Goal: Information Seeking & Learning: Learn about a topic

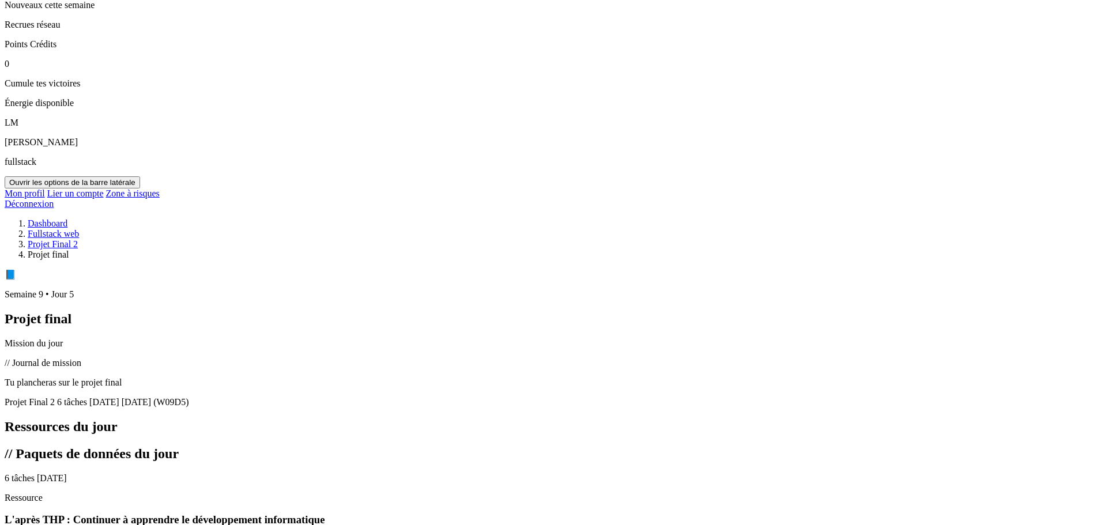
scroll to position [577, 0]
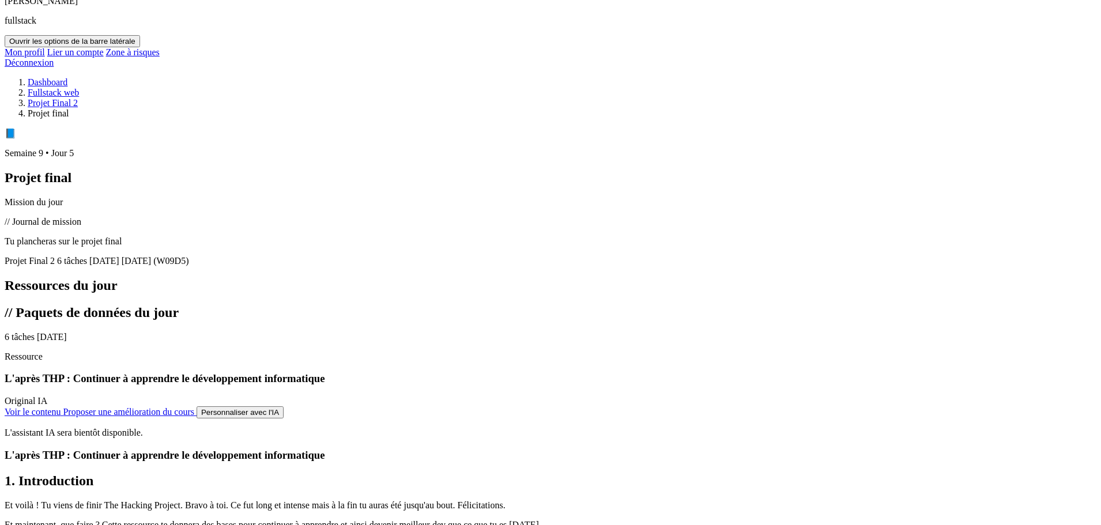
scroll to position [634, 0]
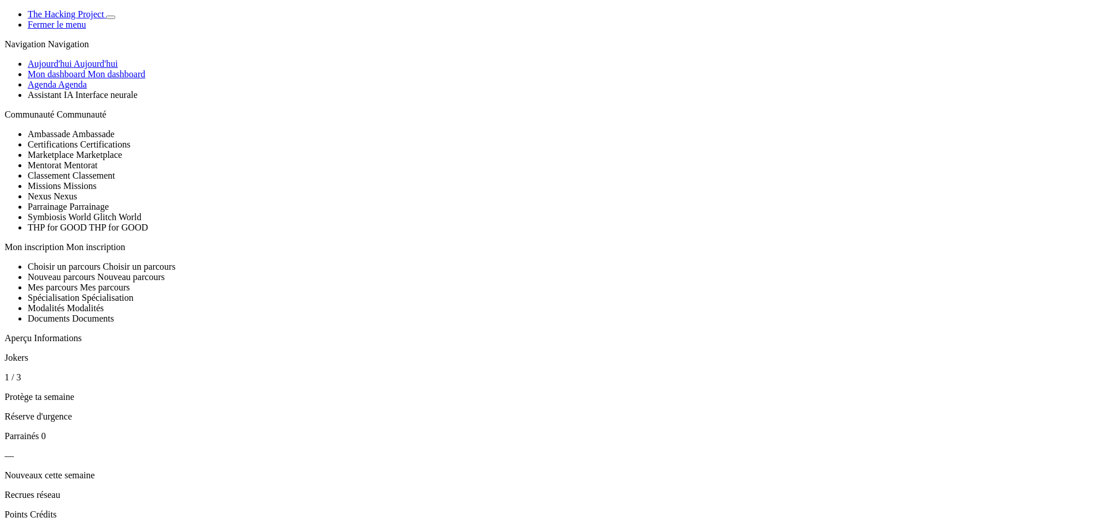
scroll to position [634, 0]
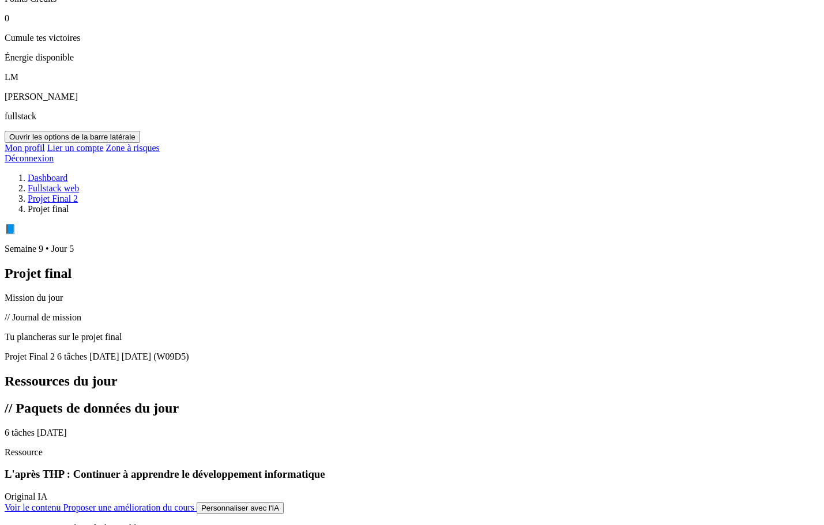
scroll to position [577, 0]
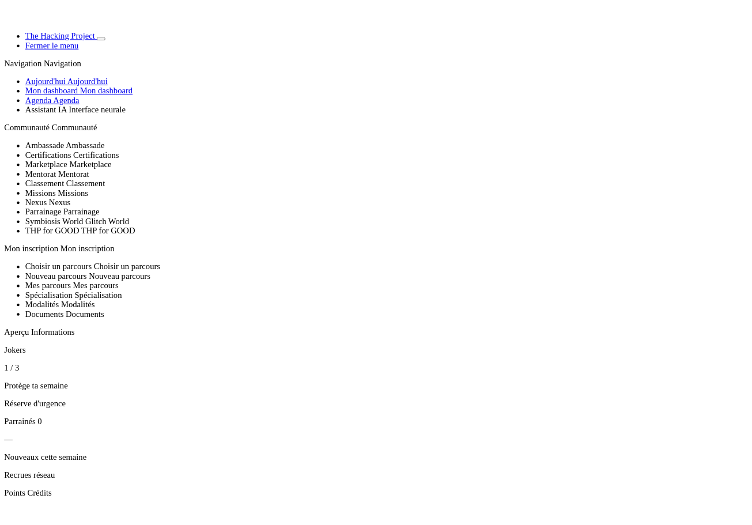
scroll to position [577, 0]
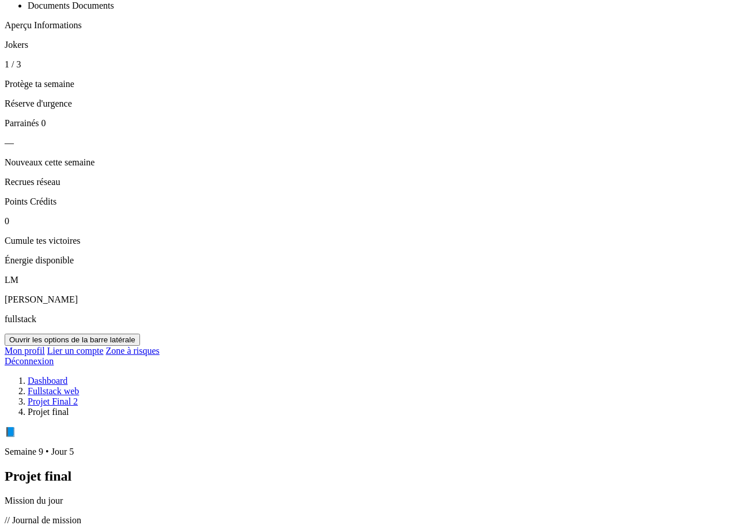
scroll to position [634, 0]
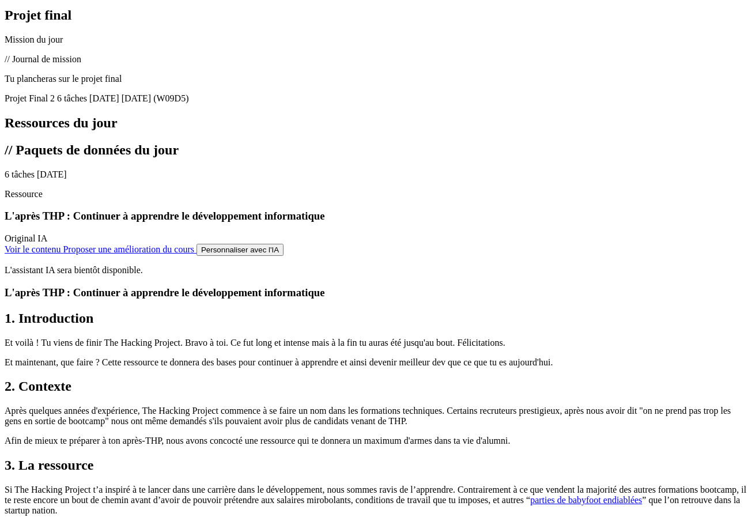
scroll to position [807, 0]
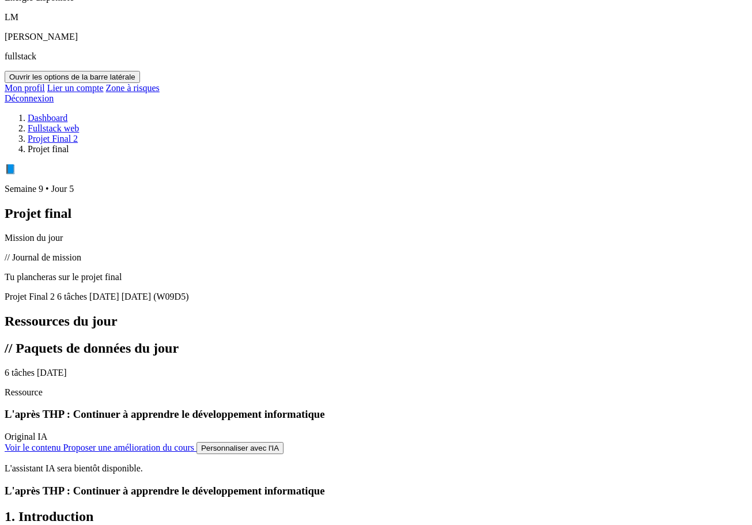
scroll to position [519, 0]
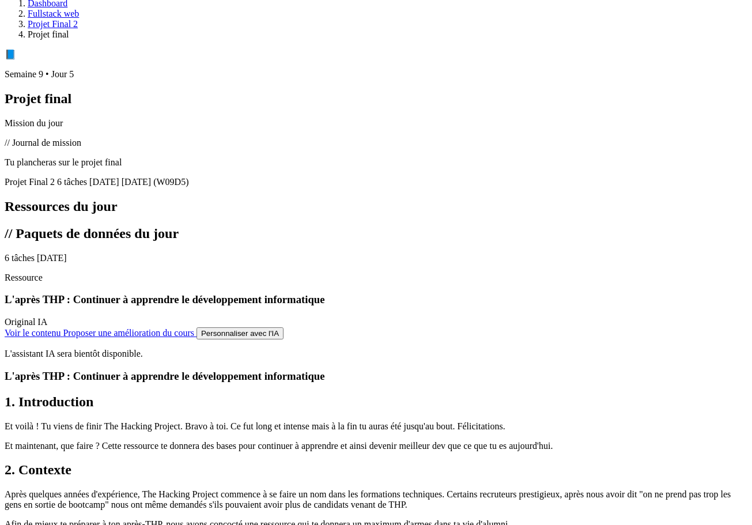
scroll to position [692, 0]
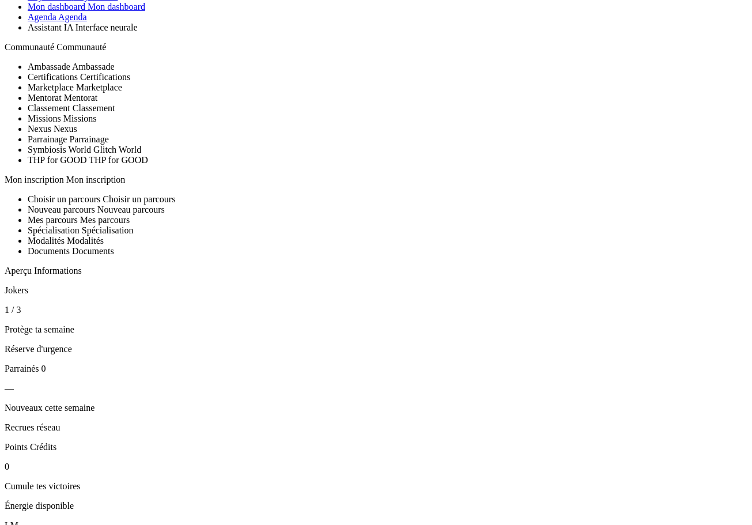
scroll to position [56, 0]
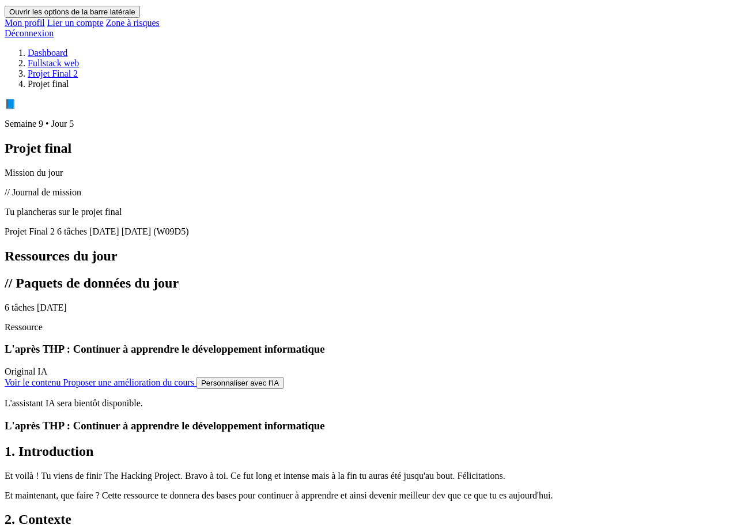
scroll to position [633, 0]
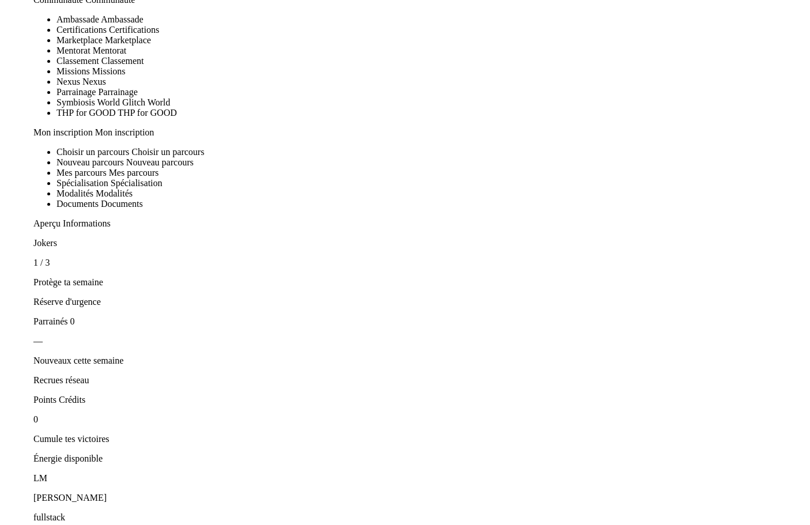
scroll to position [115, 0]
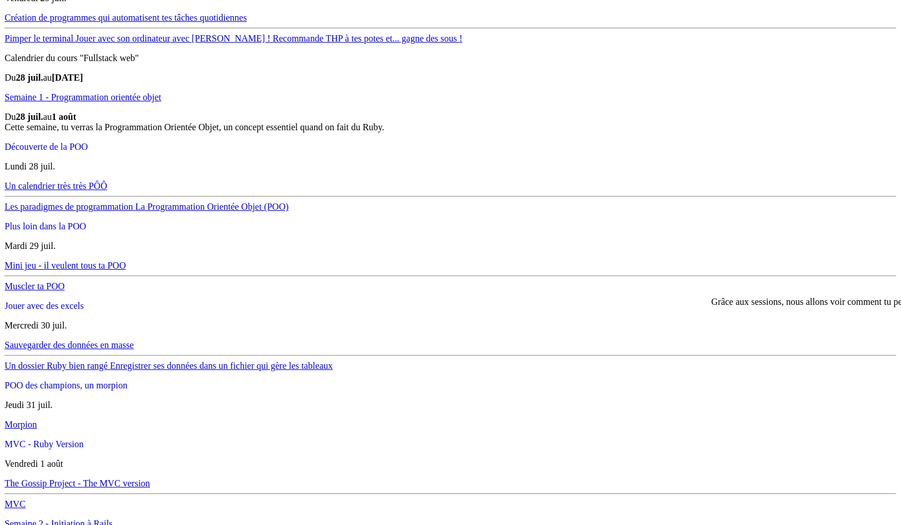
scroll to position [2133, 0]
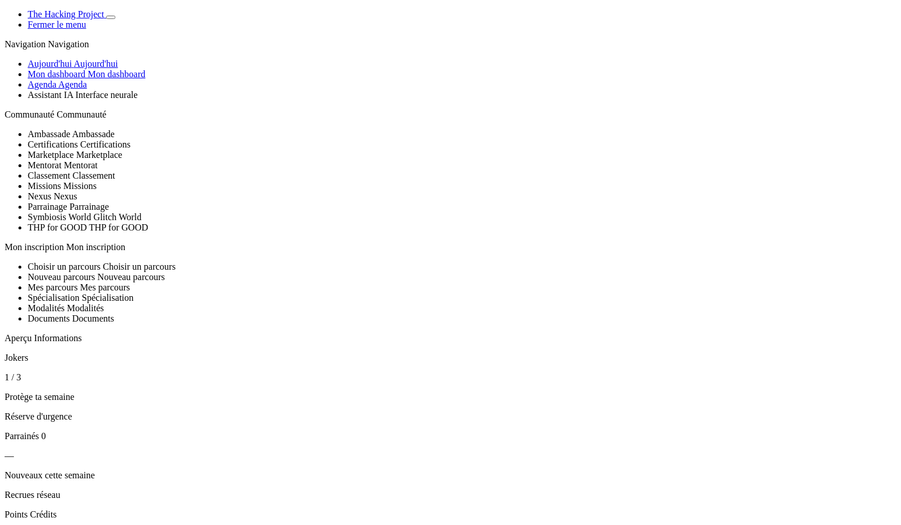
click at [111, 17] on span "Basculer de thème" at bounding box center [111, 17] width 0 height 0
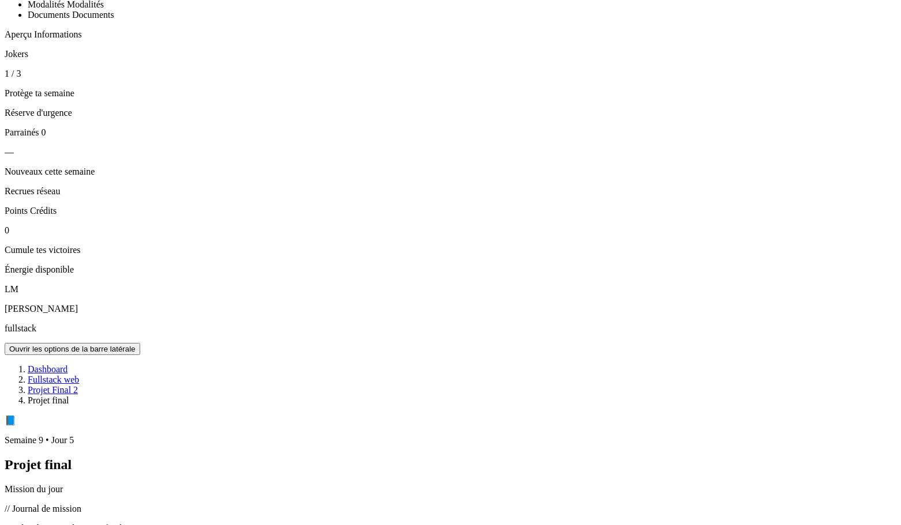
scroll to position [288, 0]
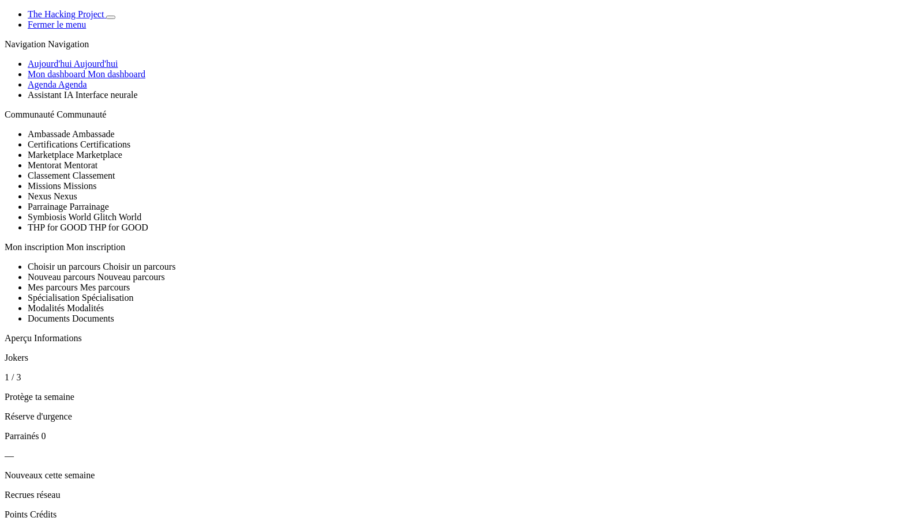
click at [115, 19] on button "Basculer de thème" at bounding box center [110, 17] width 9 height 3
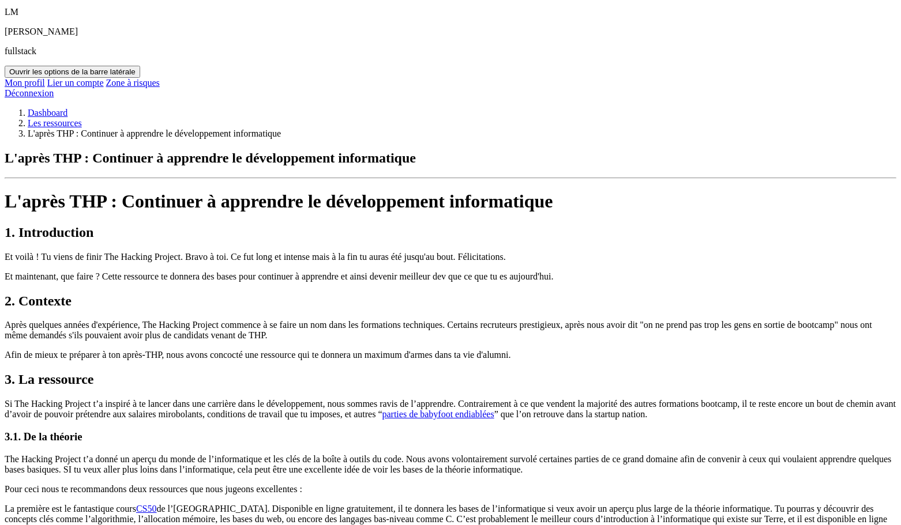
scroll to position [577, 0]
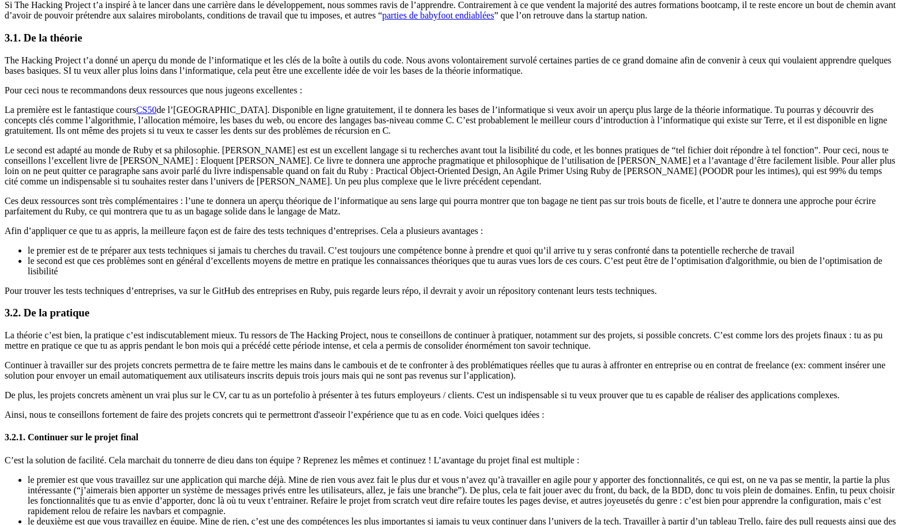
scroll to position [611, 0]
drag, startPoint x: 146, startPoint y: 209, endPoint x: 113, endPoint y: 210, distance: 33.5
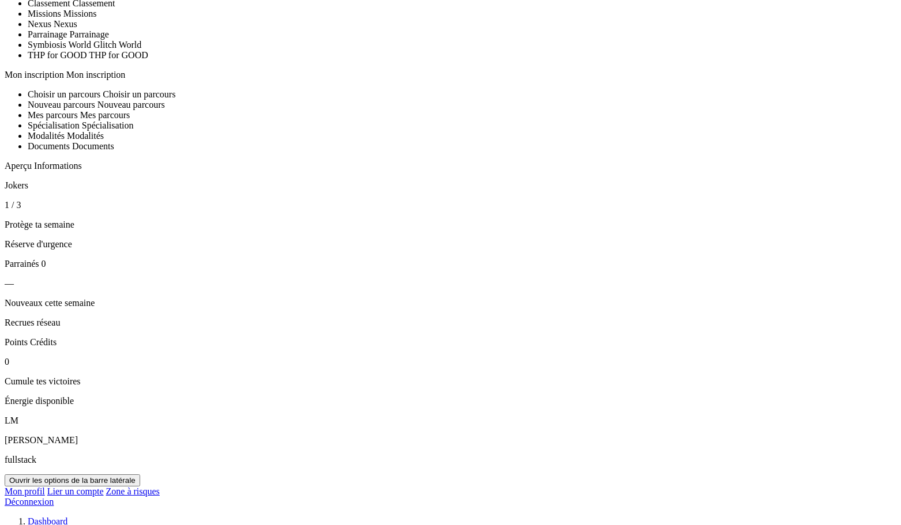
scroll to position [0, 0]
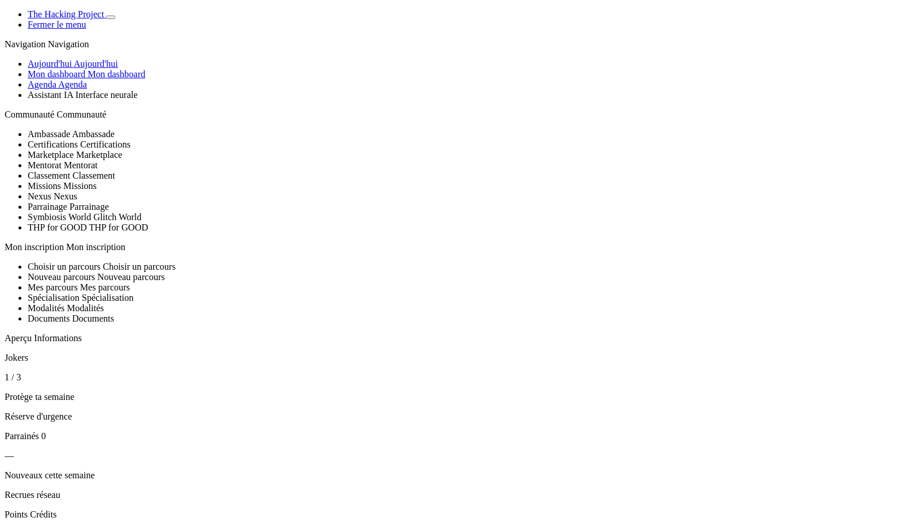
click at [83, 69] on span "Aujourd'hui" at bounding box center [96, 64] width 44 height 10
click at [87, 89] on span "Agenda" at bounding box center [72, 85] width 29 height 10
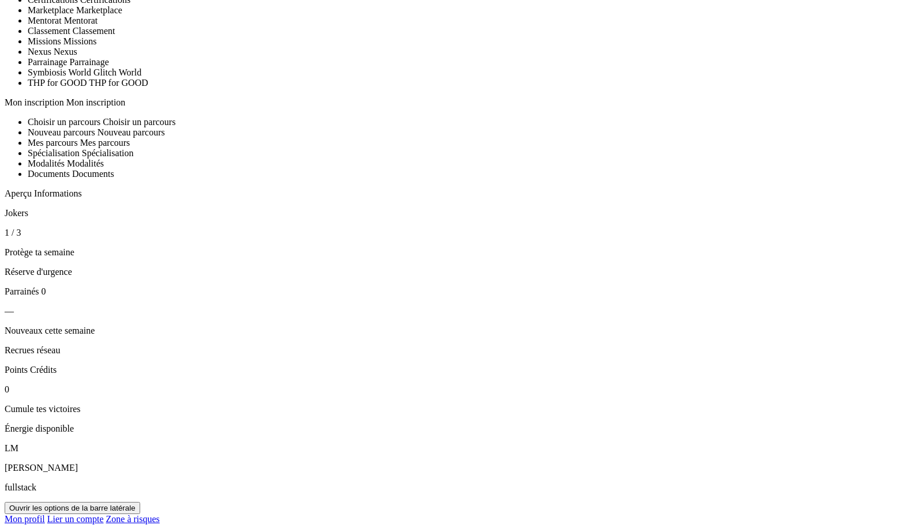
scroll to position [173, 0]
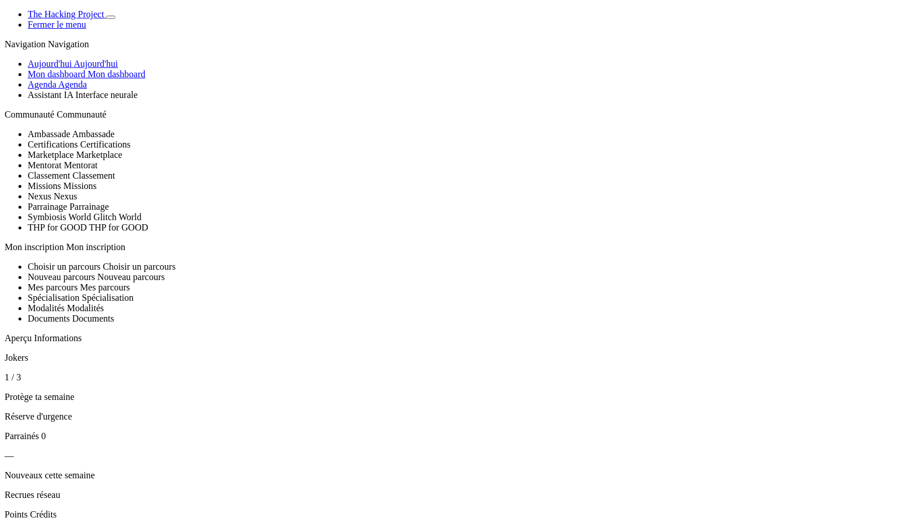
click at [71, 69] on link "Aujourd'hui Aujourd'hui" at bounding box center [73, 64] width 90 height 10
click at [76, 89] on span "Agenda" at bounding box center [72, 85] width 29 height 10
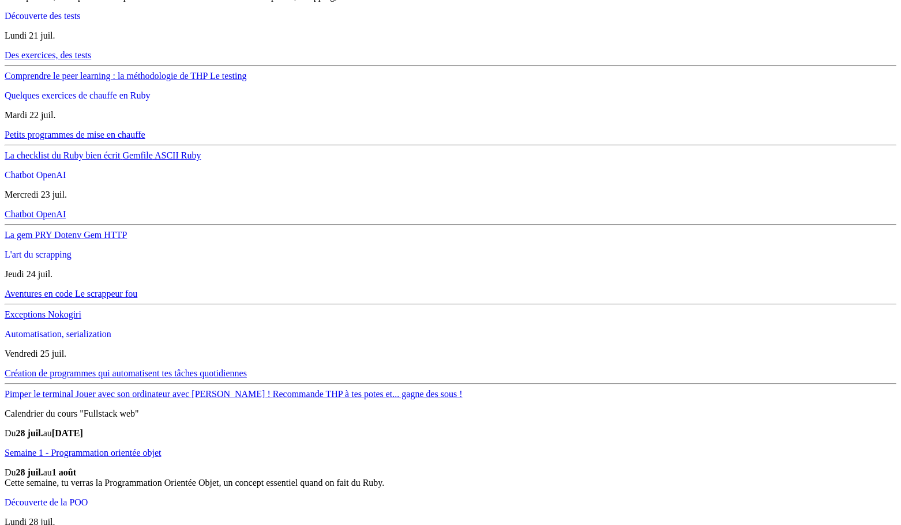
scroll to position [1787, 0]
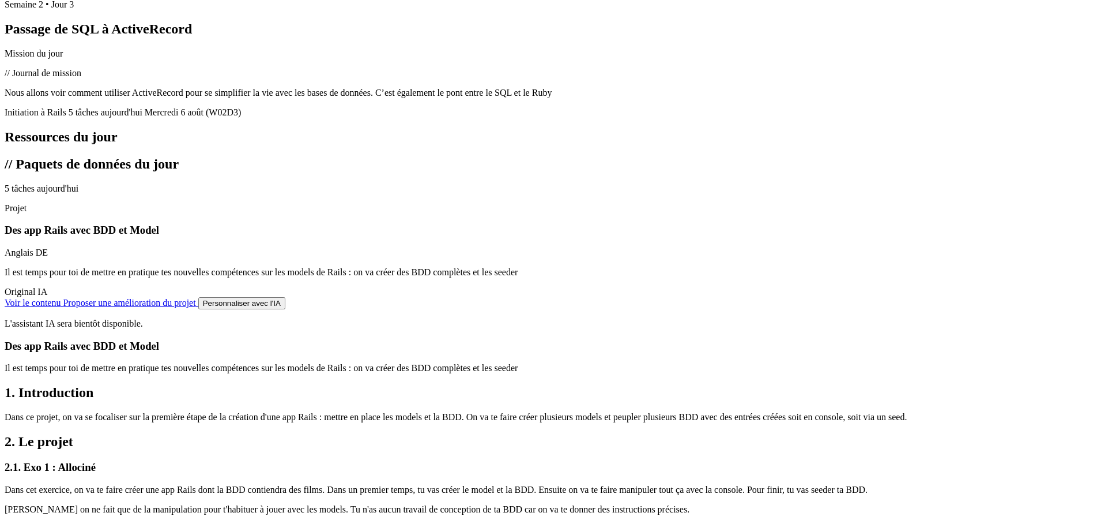
scroll to position [807, 0]
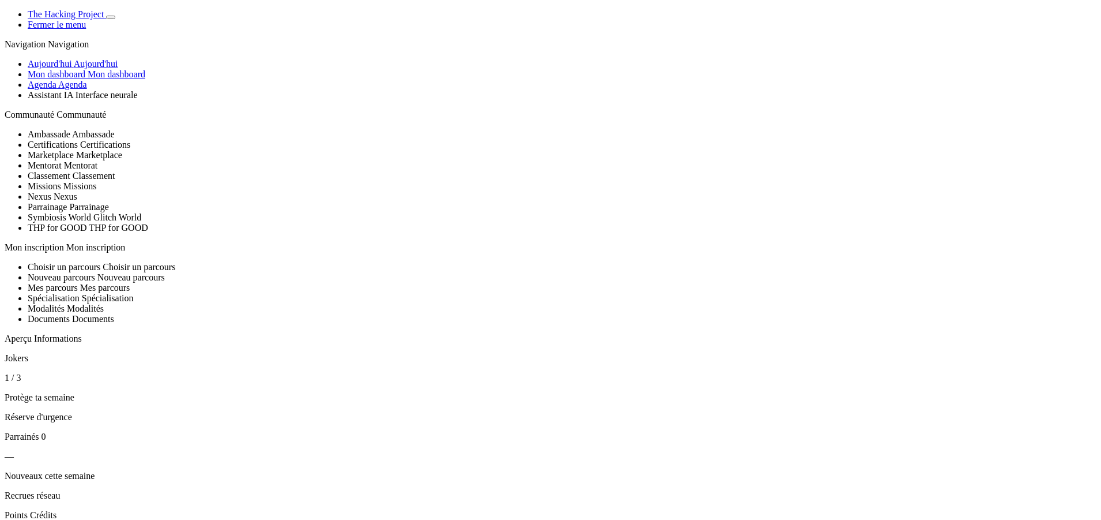
click at [74, 69] on span "Aujourd'hui" at bounding box center [96, 64] width 44 height 10
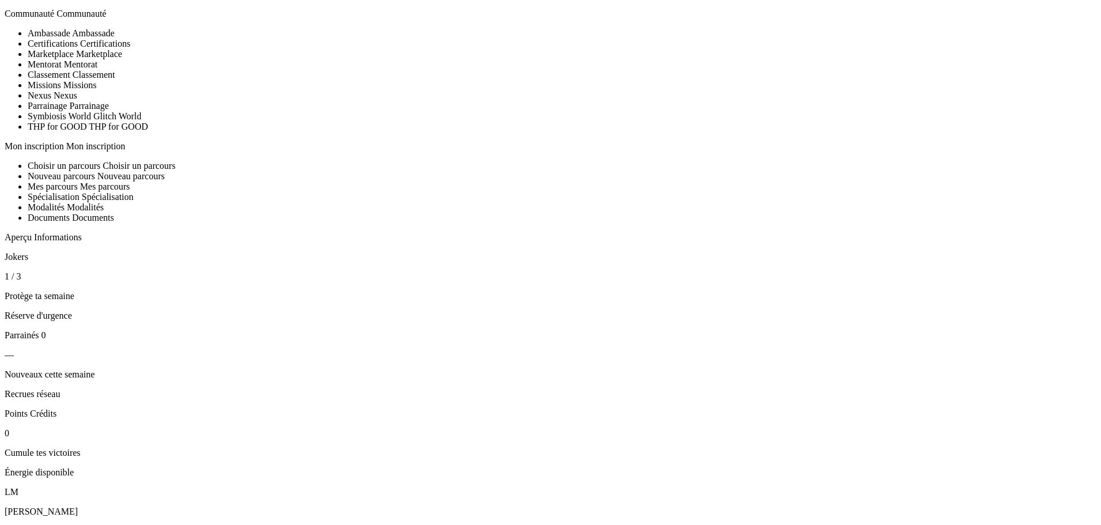
scroll to position [58, 0]
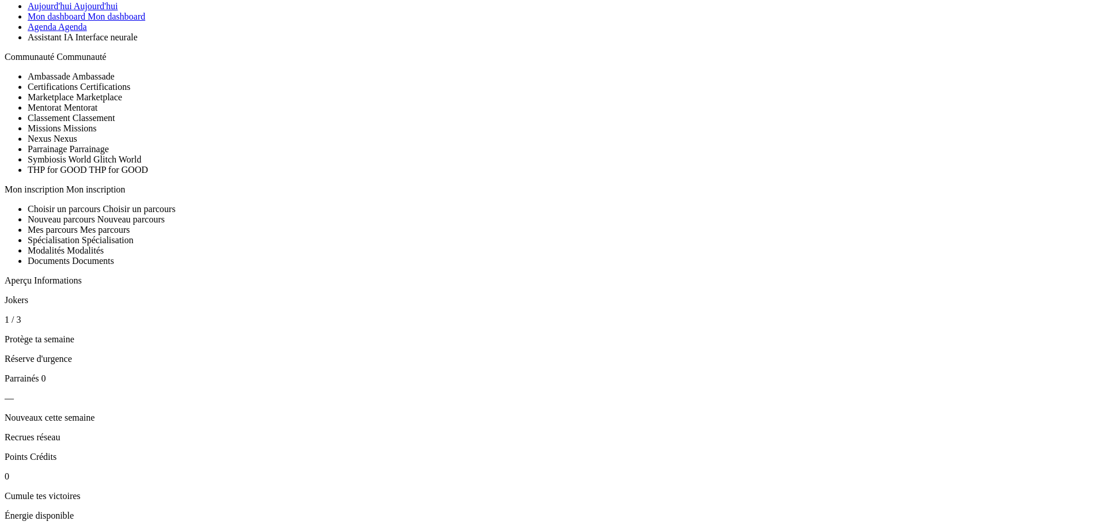
click at [87, 32] on span "Agenda" at bounding box center [72, 27] width 29 height 10
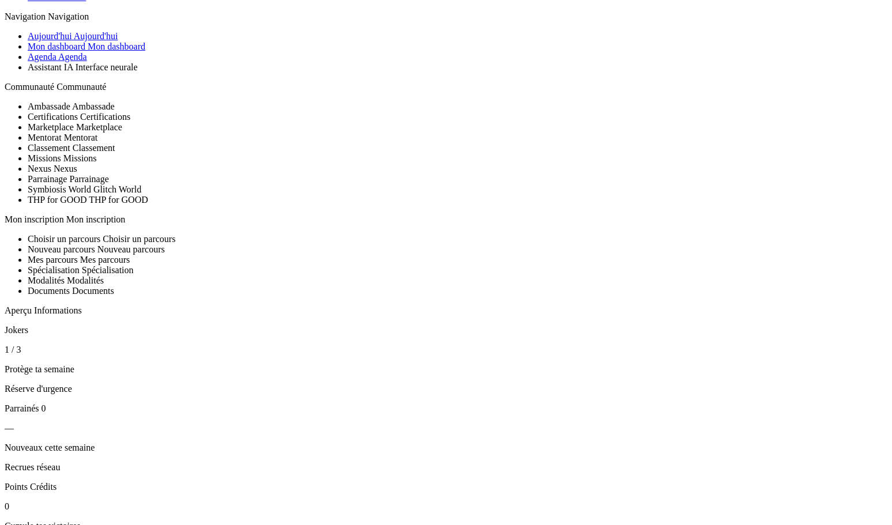
scroll to position [115, 0]
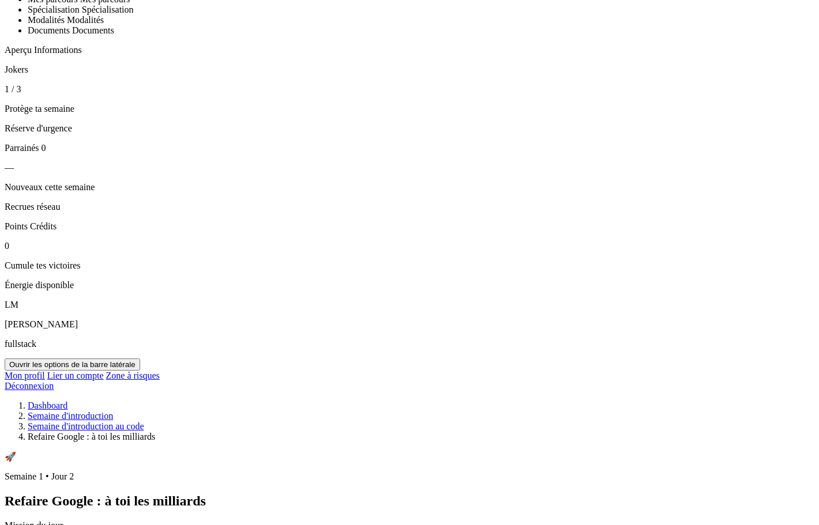
scroll to position [261, 0]
